Goal: Check status: Check status

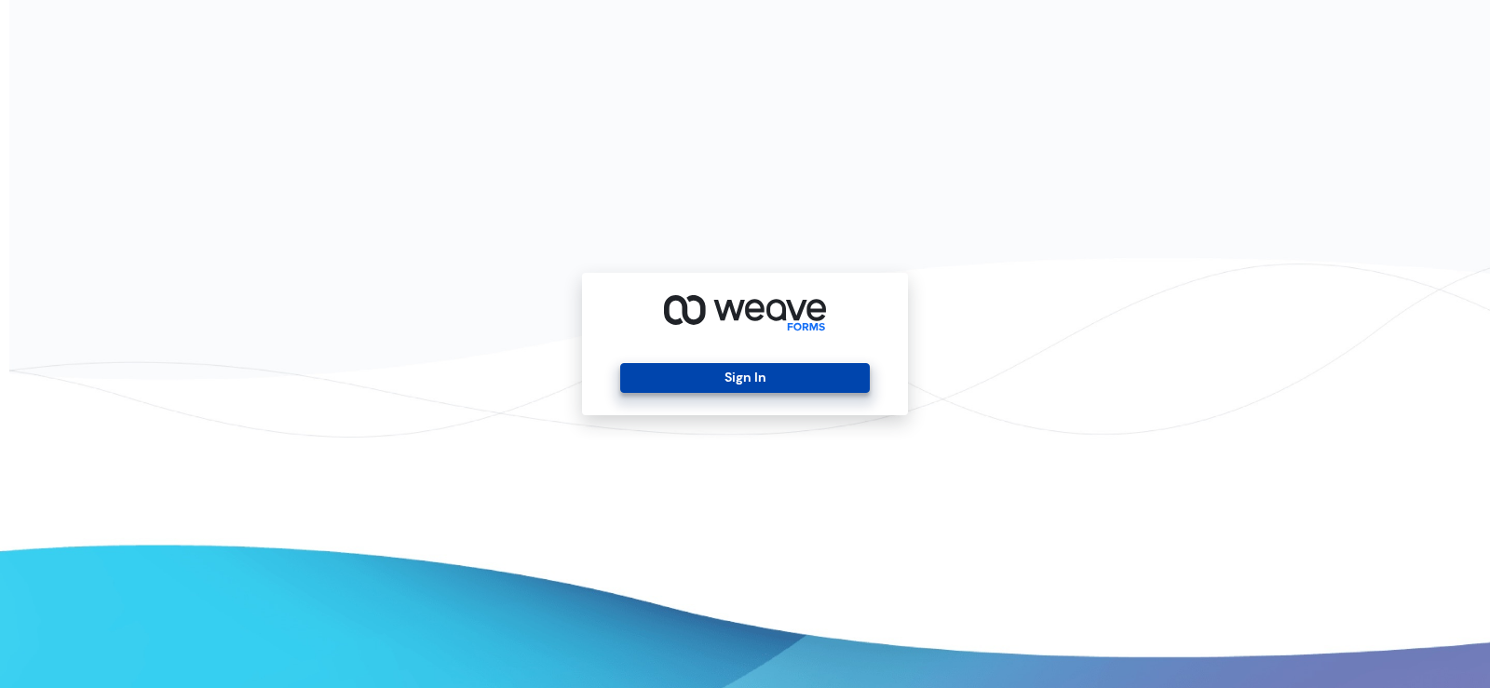
click at [711, 384] on button "Sign In" at bounding box center [744, 378] width 249 height 30
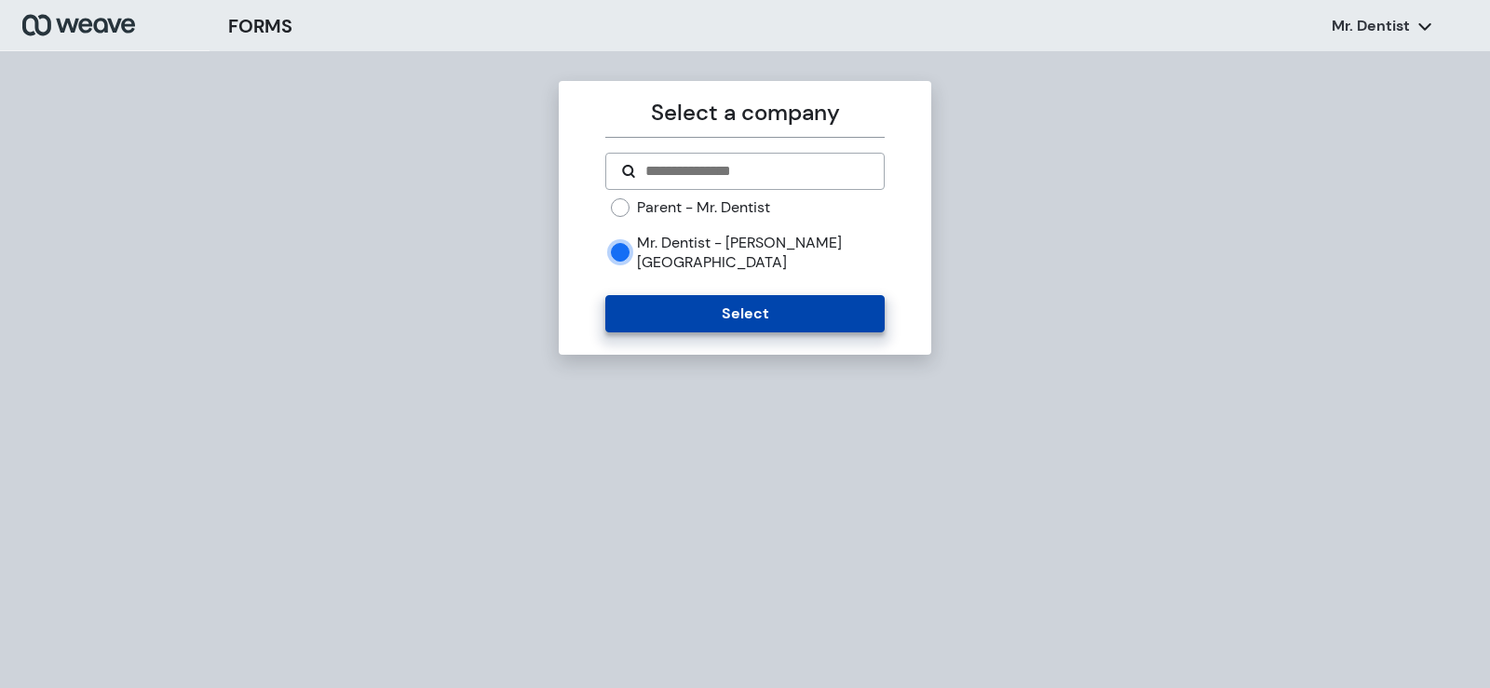
click at [635, 295] on button "Select" at bounding box center [744, 313] width 279 height 37
